Goal: Task Accomplishment & Management: Use online tool/utility

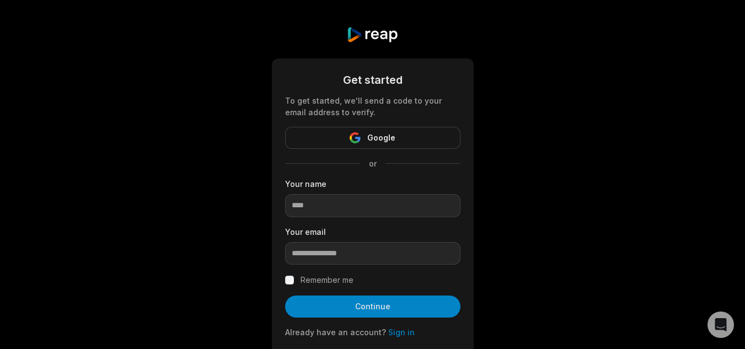
click at [373, 138] on span "Google" at bounding box center [381, 137] width 28 height 13
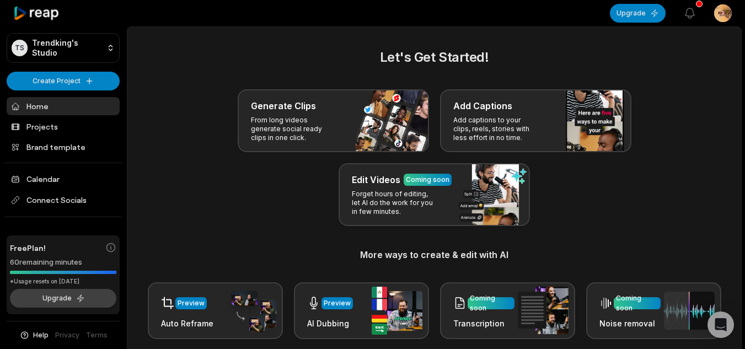
click at [57, 294] on button "Upgrade" at bounding box center [63, 298] width 106 height 19
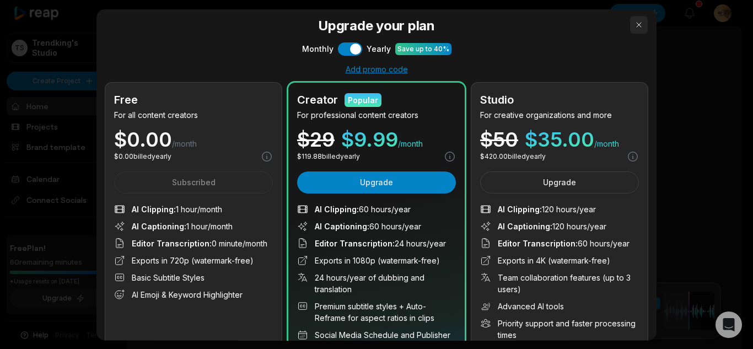
click at [632, 28] on button "button" at bounding box center [639, 24] width 18 height 18
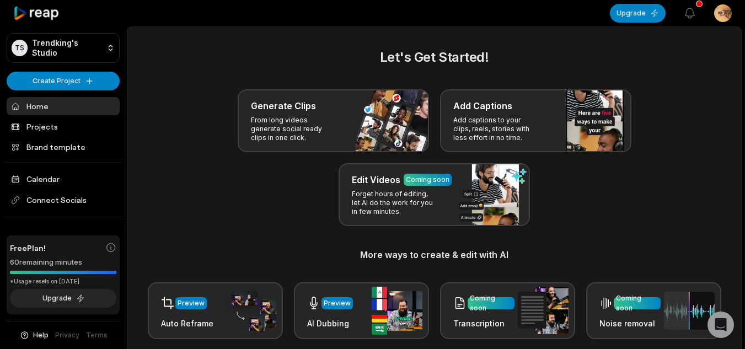
click at [20, 16] on icon at bounding box center [36, 13] width 47 height 15
click at [45, 7] on icon at bounding box center [36, 13] width 47 height 15
click at [52, 129] on link "Projects" at bounding box center [63, 126] width 113 height 18
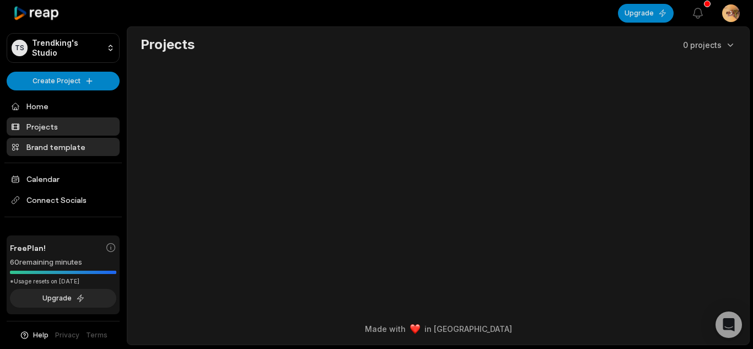
click at [55, 145] on link "Brand template" at bounding box center [63, 147] width 113 height 18
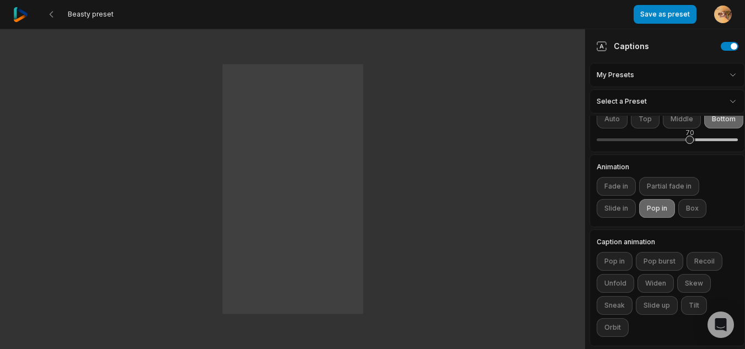
scroll to position [302, 0]
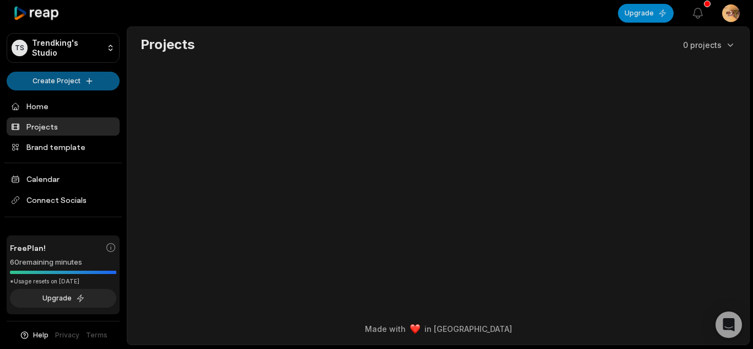
click at [80, 78] on html "TS Trendking's Studio Create Project Home Projects Brand template Calendar Conn…" at bounding box center [376, 174] width 753 height 349
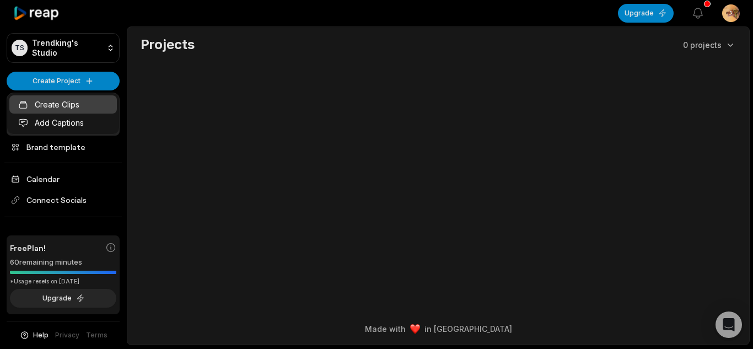
click at [61, 106] on link "Create Clips" at bounding box center [62, 104] width 107 height 18
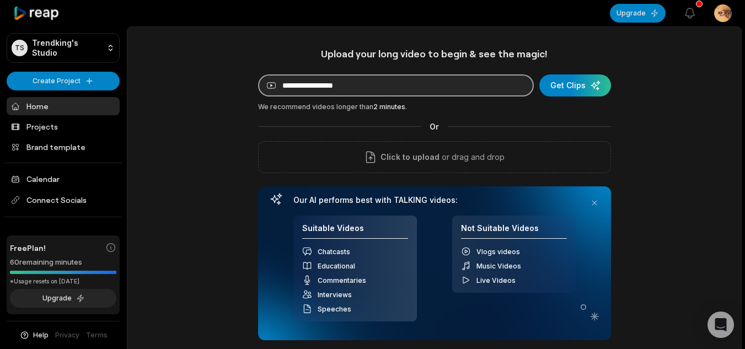
click at [365, 91] on input at bounding box center [396, 85] width 276 height 22
paste input "**********"
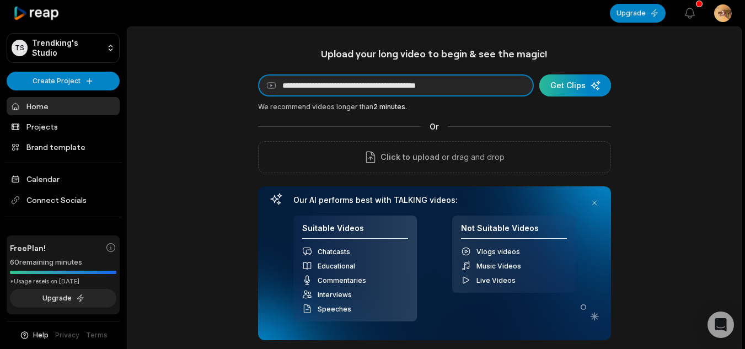
type input "**********"
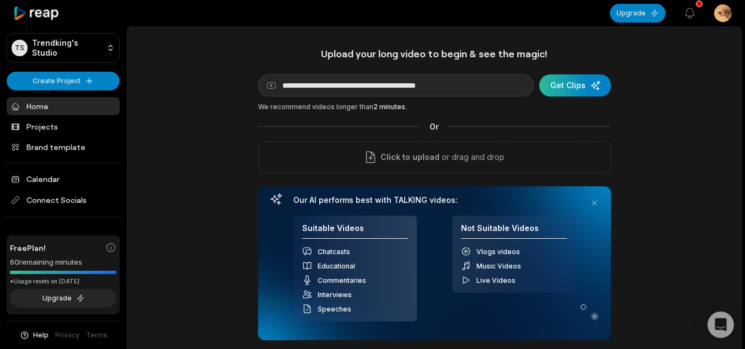
click at [555, 84] on div "submit" at bounding box center [575, 85] width 72 height 22
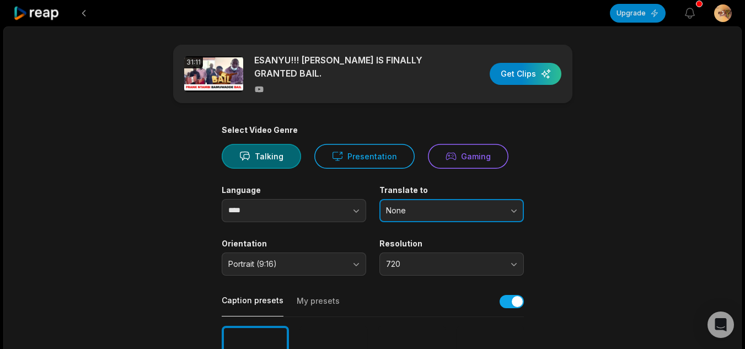
click at [411, 209] on span "None" at bounding box center [444, 211] width 116 height 10
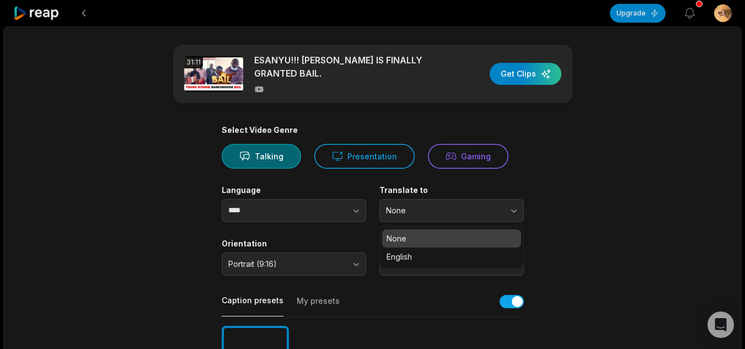
click at [322, 209] on button "button" at bounding box center [334, 210] width 63 height 23
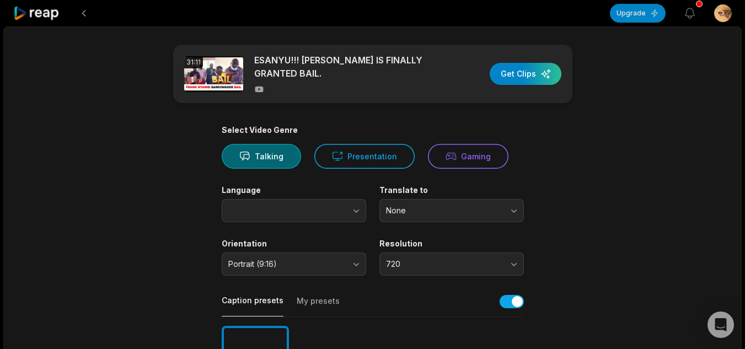
type input "****"
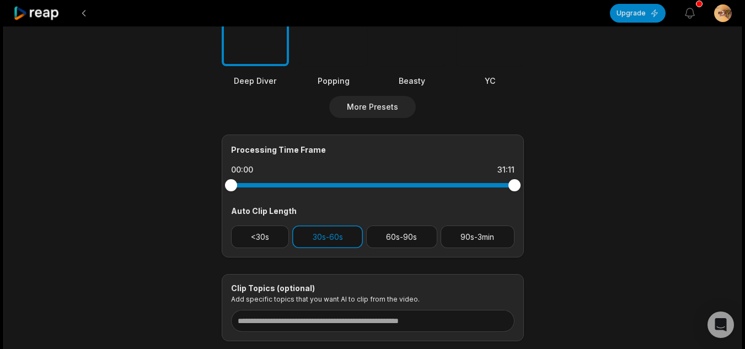
scroll to position [386, 0]
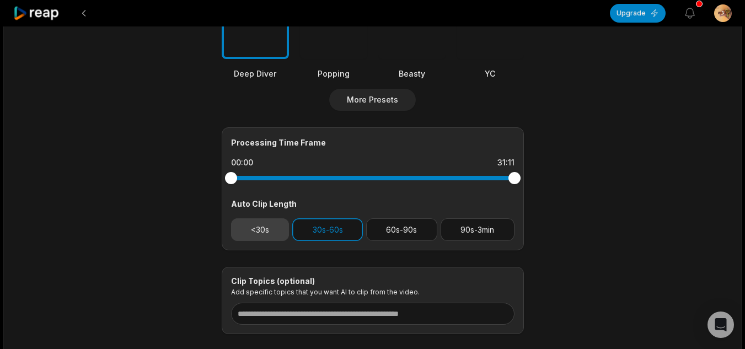
click at [265, 231] on button "<30s" at bounding box center [260, 229] width 58 height 23
drag, startPoint x: 234, startPoint y: 183, endPoint x: 254, endPoint y: 188, distance: 21.0
click at [254, 188] on div "Processing Time Frame 02:35 31:11 Auto Clip Length <30s 30s-60s 60s-90s 90s-3min" at bounding box center [373, 188] width 302 height 123
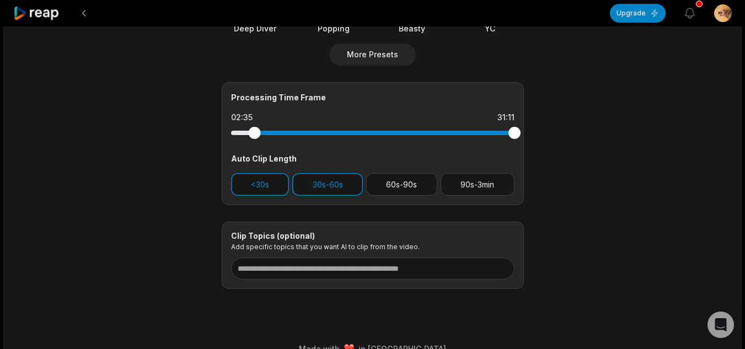
scroll to position [450, 0]
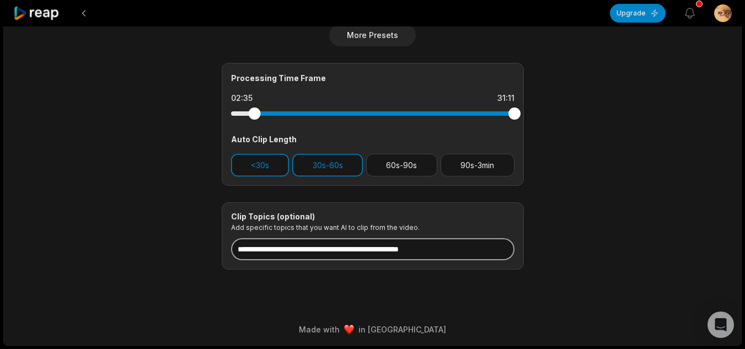
click at [320, 245] on input at bounding box center [372, 249] width 283 height 22
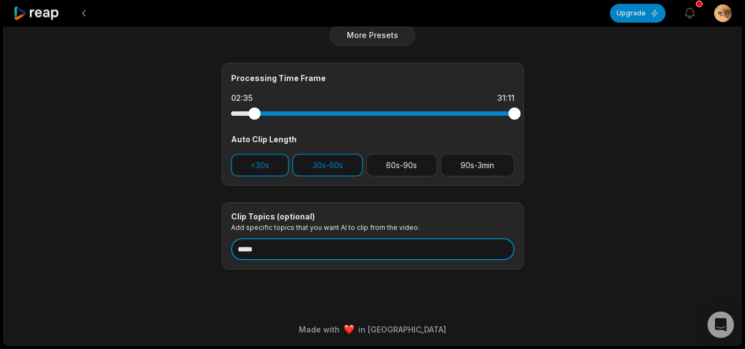
type input "****"
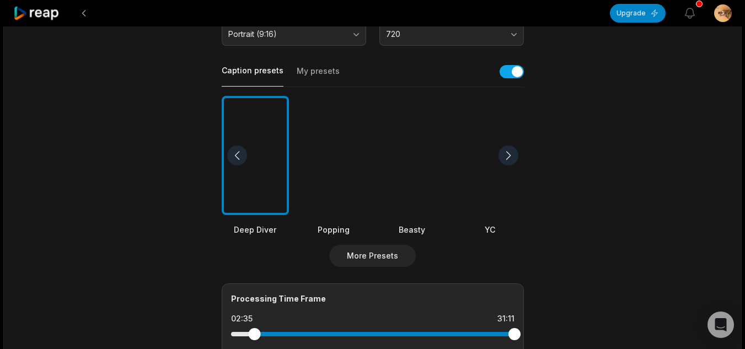
scroll to position [0, 0]
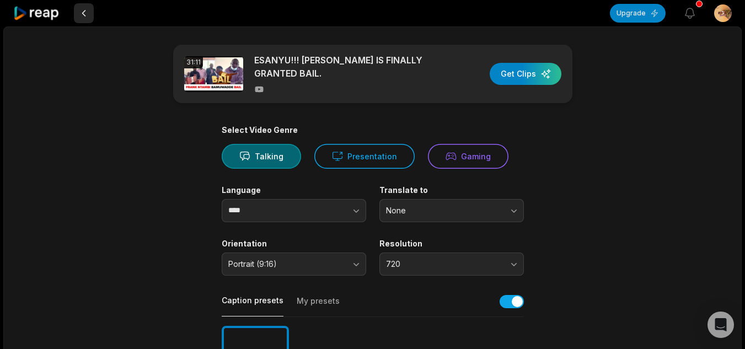
click at [78, 12] on button at bounding box center [84, 13] width 20 height 20
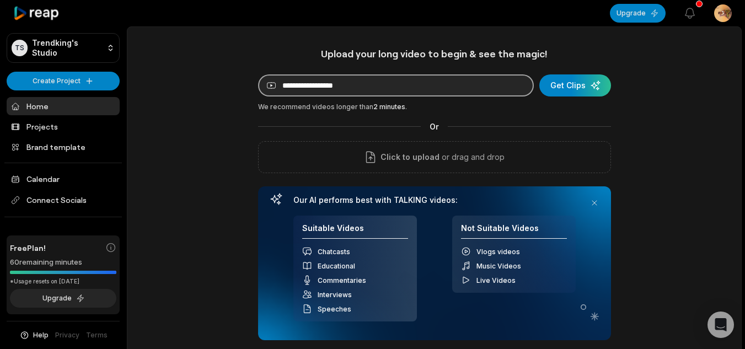
click at [344, 83] on input at bounding box center [396, 85] width 276 height 22
paste input "**********"
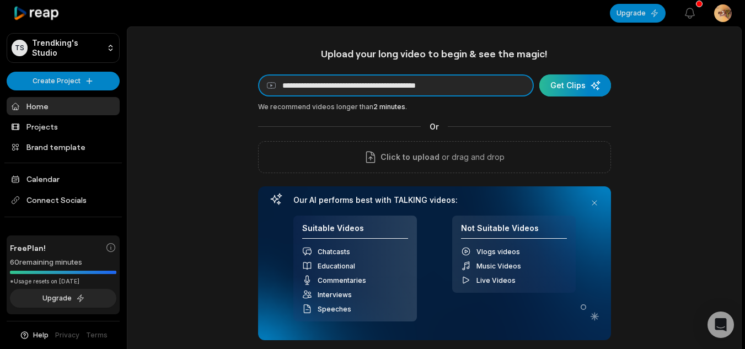
type input "**********"
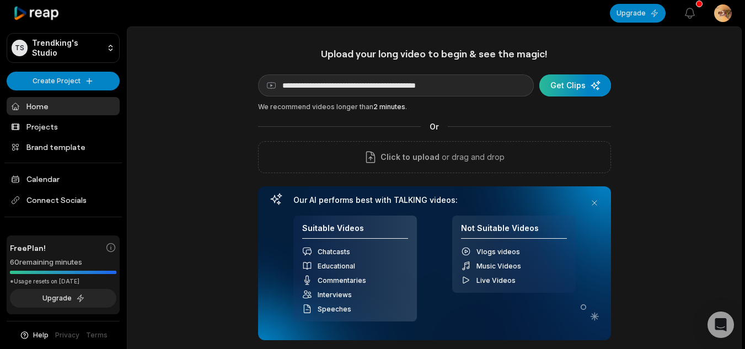
click at [577, 83] on div "submit" at bounding box center [575, 85] width 72 height 22
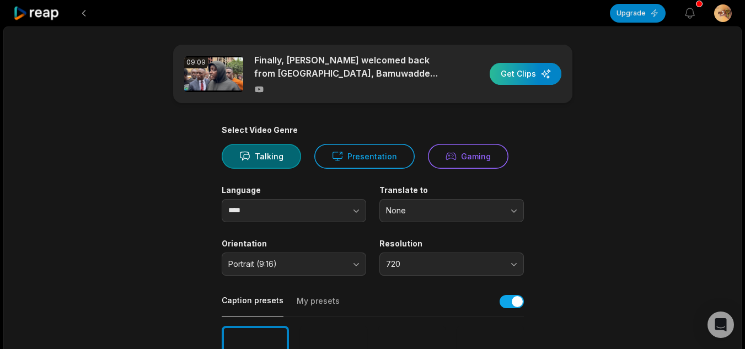
click at [516, 73] on div "button" at bounding box center [525, 74] width 72 height 22
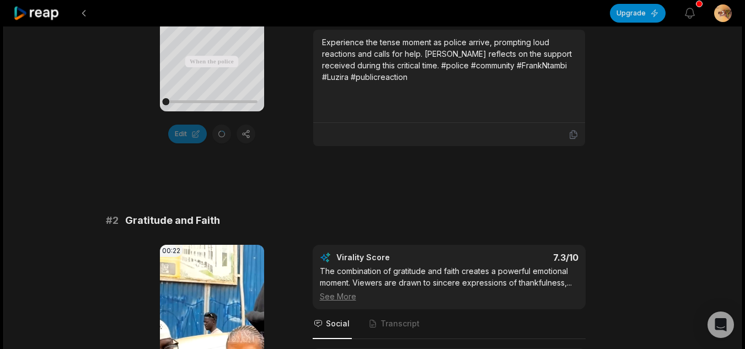
scroll to position [276, 0]
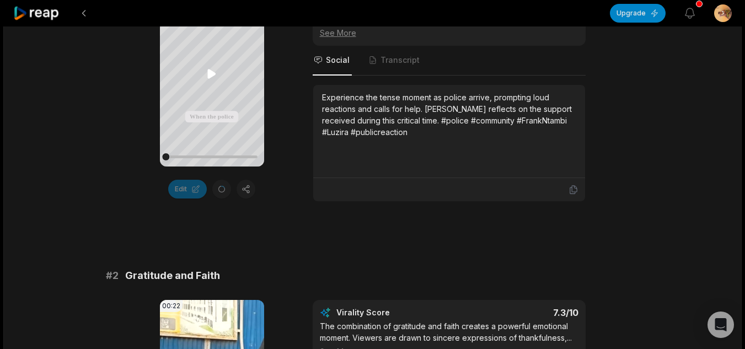
click at [214, 71] on icon at bounding box center [211, 73] width 13 height 13
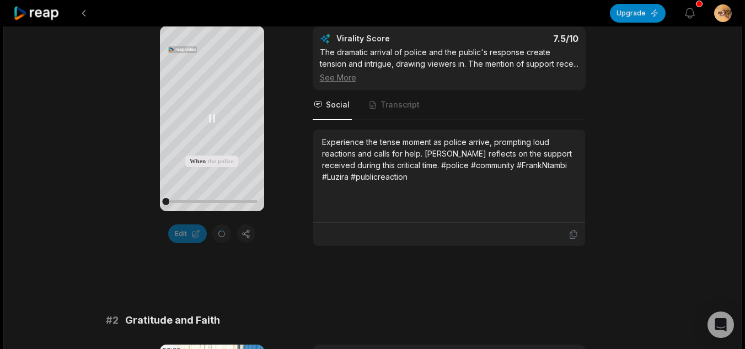
scroll to position [165, 0]
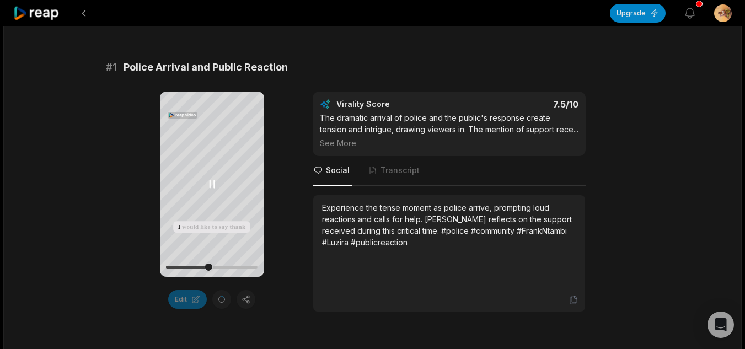
click at [212, 187] on icon at bounding box center [211, 183] width 13 height 13
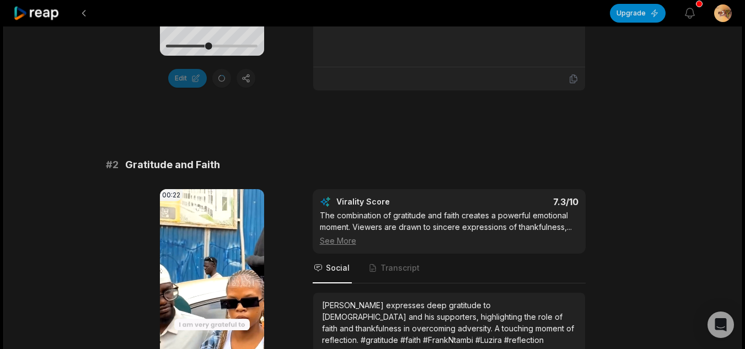
scroll to position [441, 0]
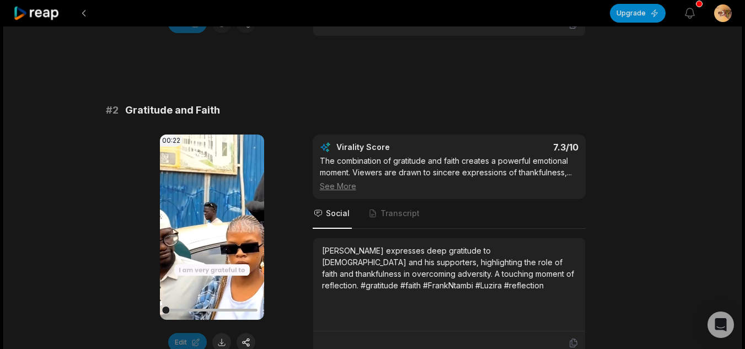
click at [210, 236] on video "Your browser does not support mp4 format." at bounding box center [212, 226] width 104 height 185
click at [212, 229] on icon at bounding box center [211, 226] width 13 height 13
click at [212, 224] on icon at bounding box center [212, 227] width 8 height 9
click at [215, 224] on icon at bounding box center [211, 226] width 13 height 13
click at [207, 223] on icon at bounding box center [211, 226] width 13 height 13
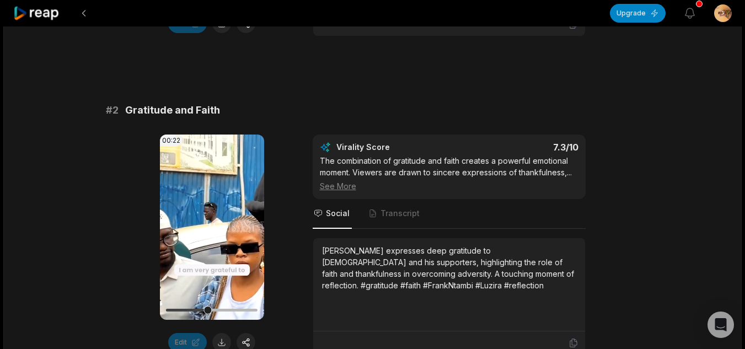
click at [211, 229] on icon at bounding box center [211, 226] width 13 height 13
click at [211, 229] on icon at bounding box center [212, 227] width 8 height 9
click at [211, 229] on icon at bounding box center [211, 226] width 13 height 13
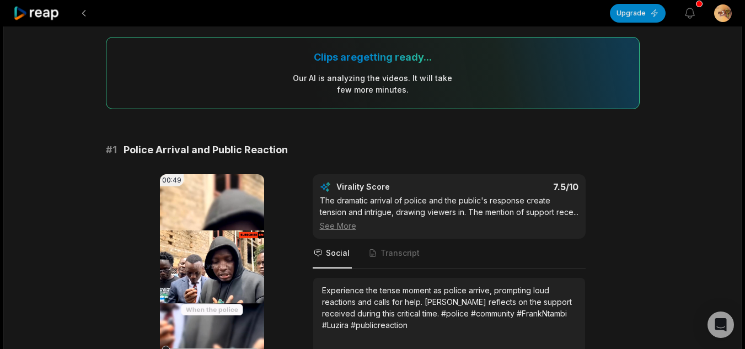
scroll to position [165, 0]
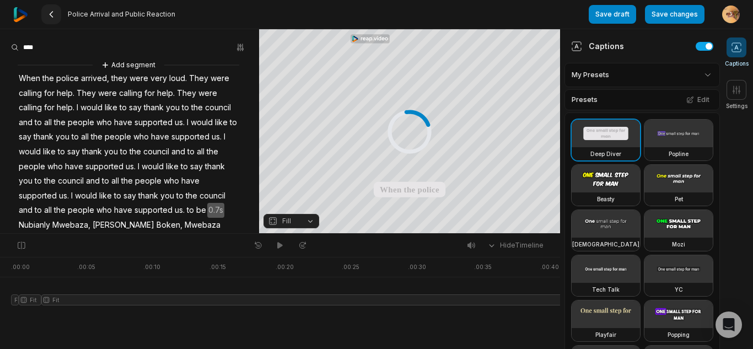
click at [51, 13] on 335 at bounding box center [51, 15] width 3 height 6
click at [51, 10] on icon at bounding box center [51, 14] width 9 height 9
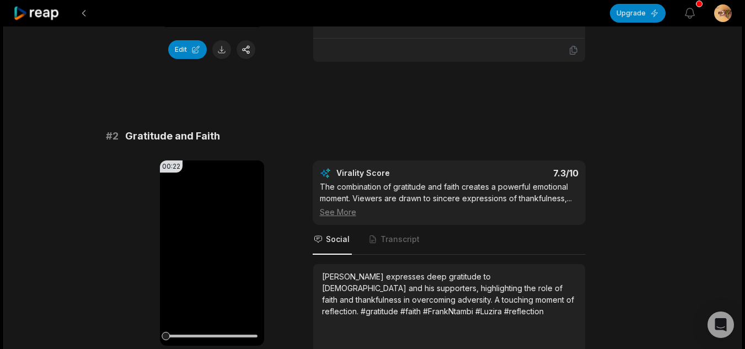
scroll to position [496, 0]
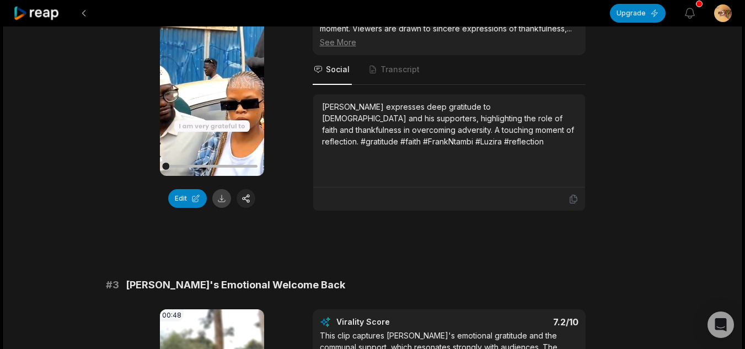
click at [222, 197] on button at bounding box center [221, 198] width 19 height 19
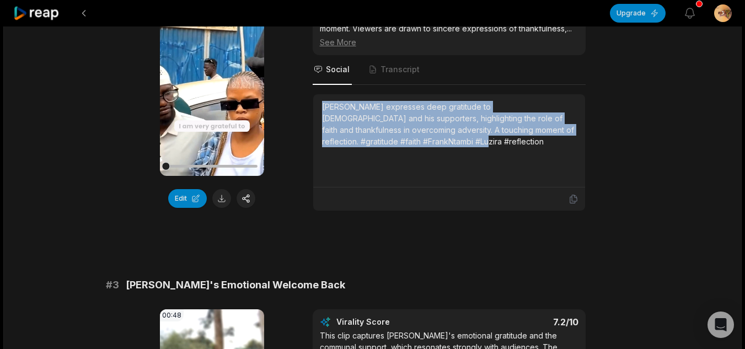
drag, startPoint x: 457, startPoint y: 142, endPoint x: 316, endPoint y: 107, distance: 146.0
click at [316, 107] on div "[PERSON_NAME] expresses deep gratitude to [DEMOGRAPHIC_DATA] and his supporters…" at bounding box center [449, 140] width 272 height 93
copy div "[PERSON_NAME] expresses deep gratitude to [DEMOGRAPHIC_DATA] and his supporters…"
